Goal: Task Accomplishment & Management: Complete application form

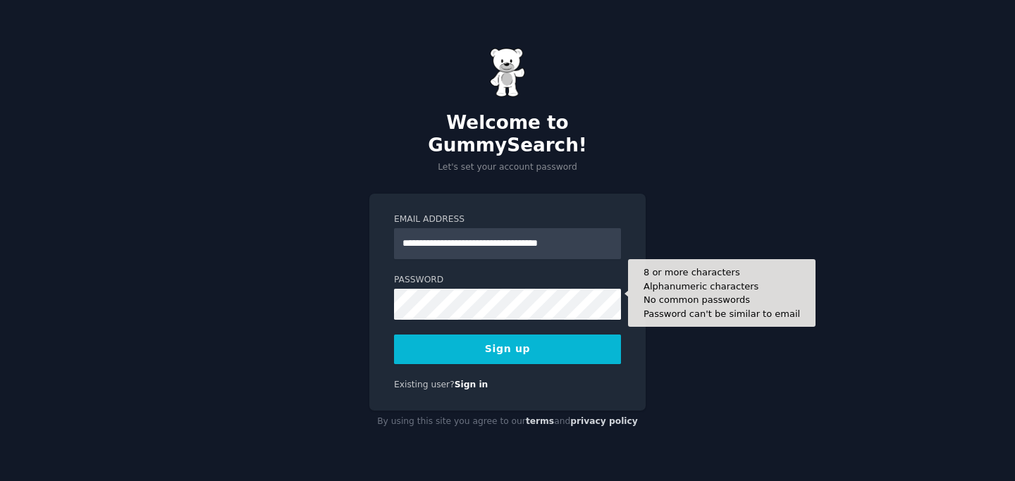
type input "**********"
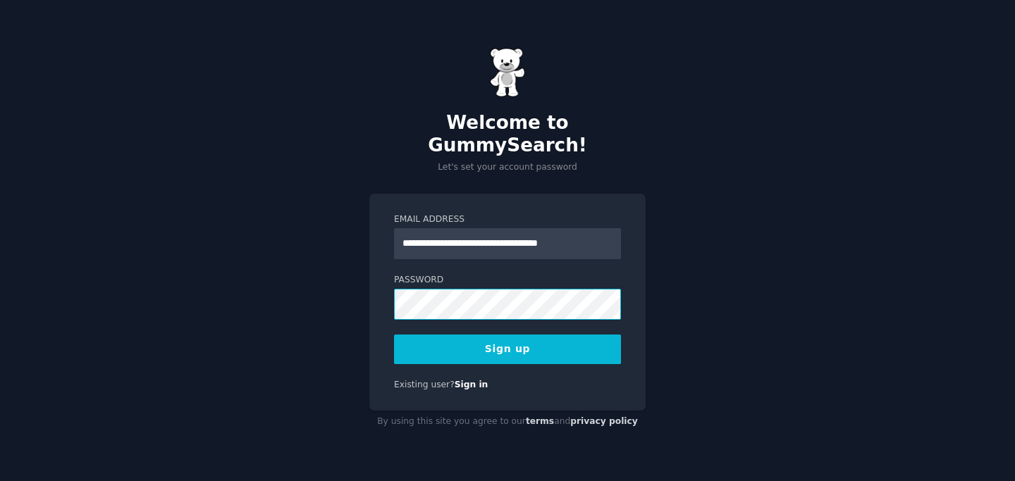
click at [390, 296] on div "**********" at bounding box center [507, 303] width 276 height 218
click at [488, 340] on button "Sign up" at bounding box center [507, 350] width 227 height 30
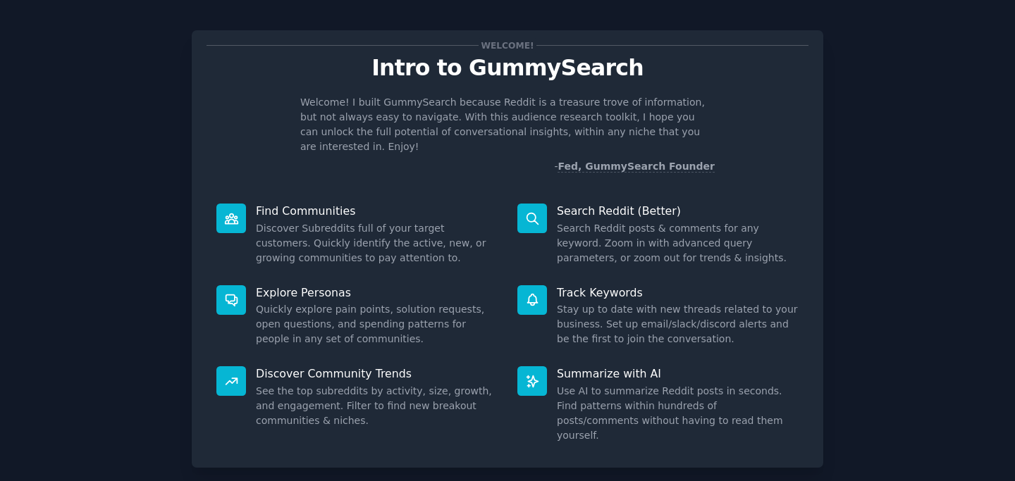
scroll to position [70, 0]
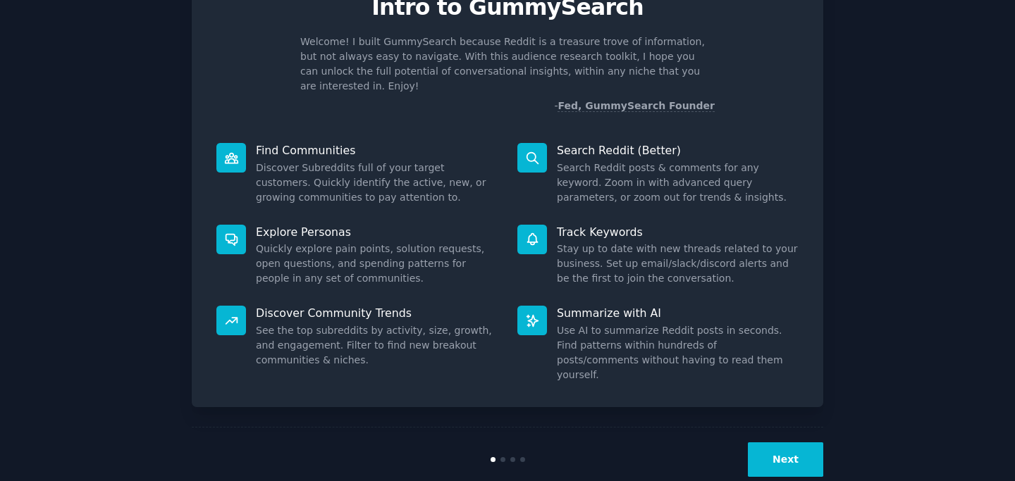
click at [793, 443] on button "Next" at bounding box center [785, 460] width 75 height 35
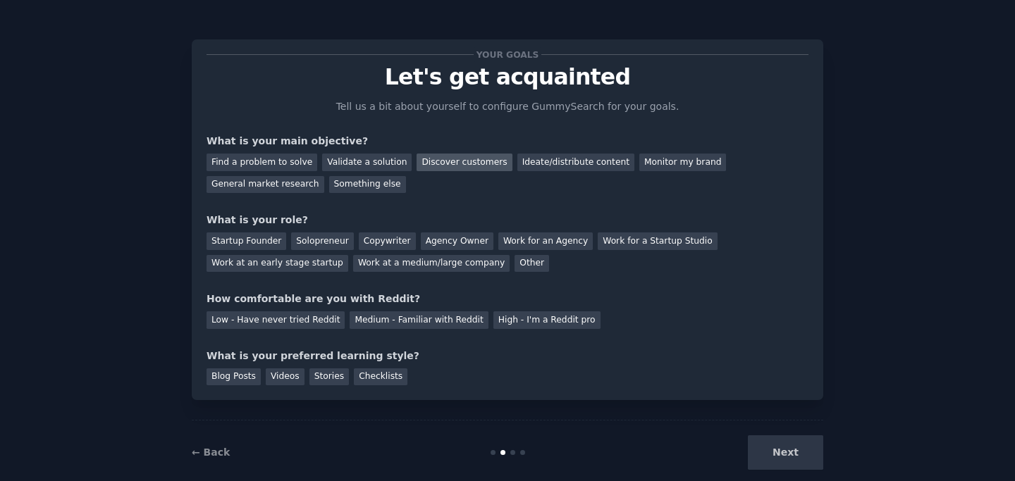
click at [459, 165] on div "Discover customers" at bounding box center [464, 163] width 95 height 18
click at [655, 162] on div "Monitor my brand" at bounding box center [682, 163] width 87 height 18
click at [462, 164] on div "Discover customers" at bounding box center [464, 163] width 95 height 18
click at [540, 239] on div "Work for an Agency" at bounding box center [545, 242] width 94 height 18
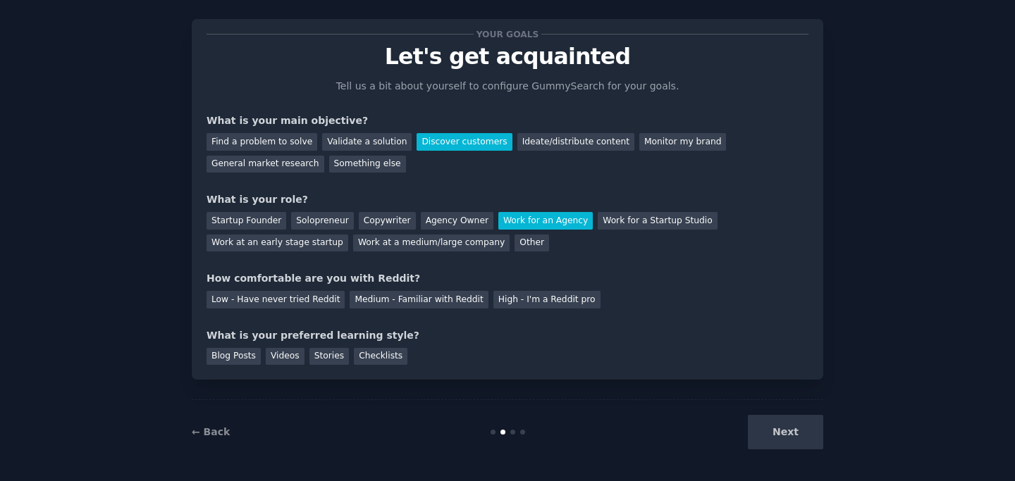
scroll to position [23, 0]
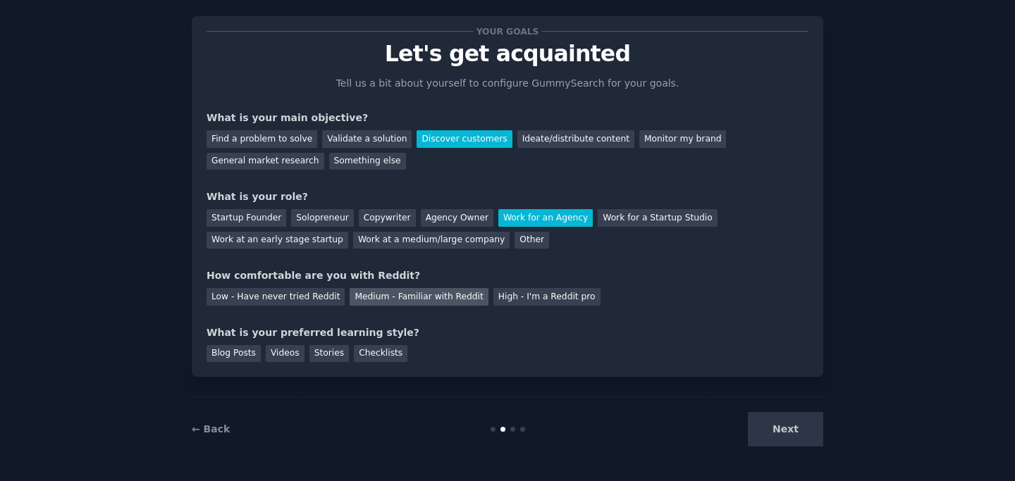
click at [379, 293] on div "Medium - Familiar with Reddit" at bounding box center [419, 297] width 138 height 18
click at [288, 357] on div "Videos" at bounding box center [285, 354] width 39 height 18
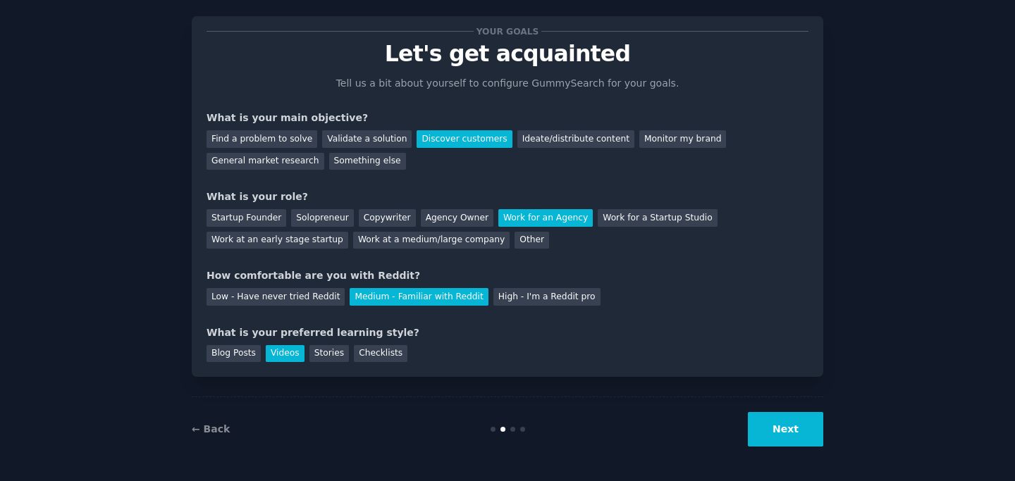
click at [785, 422] on button "Next" at bounding box center [785, 429] width 75 height 35
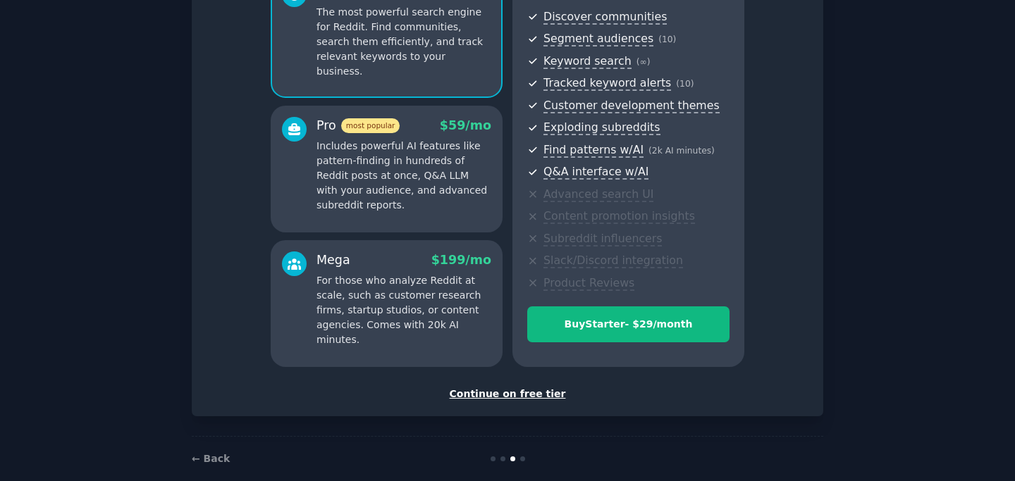
scroll to position [175, 0]
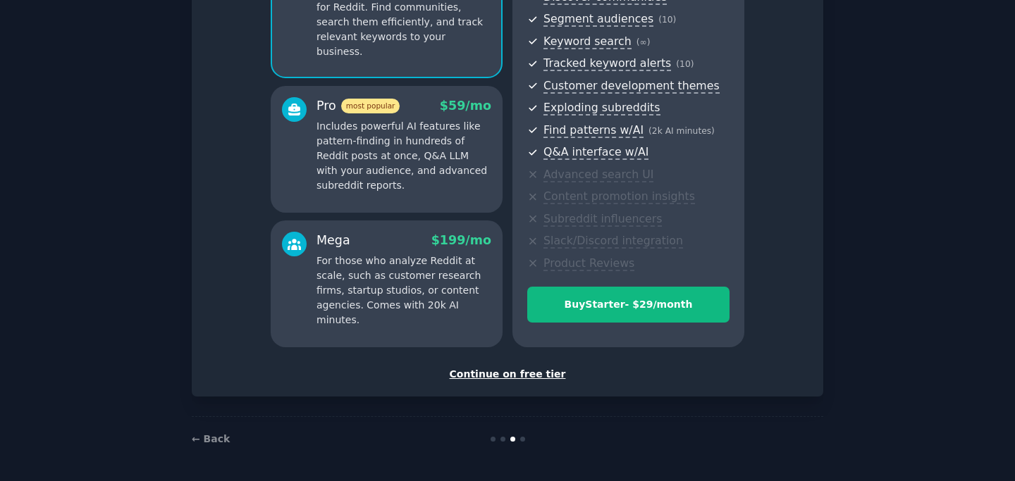
click at [528, 378] on div "Continue on free tier" at bounding box center [508, 374] width 602 height 15
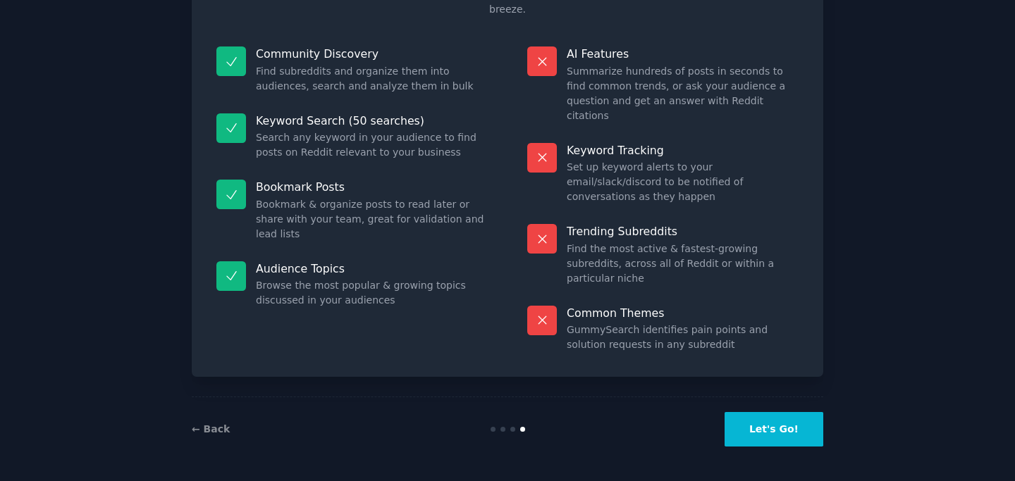
scroll to position [68, 0]
